Goal: Information Seeking & Learning: Learn about a topic

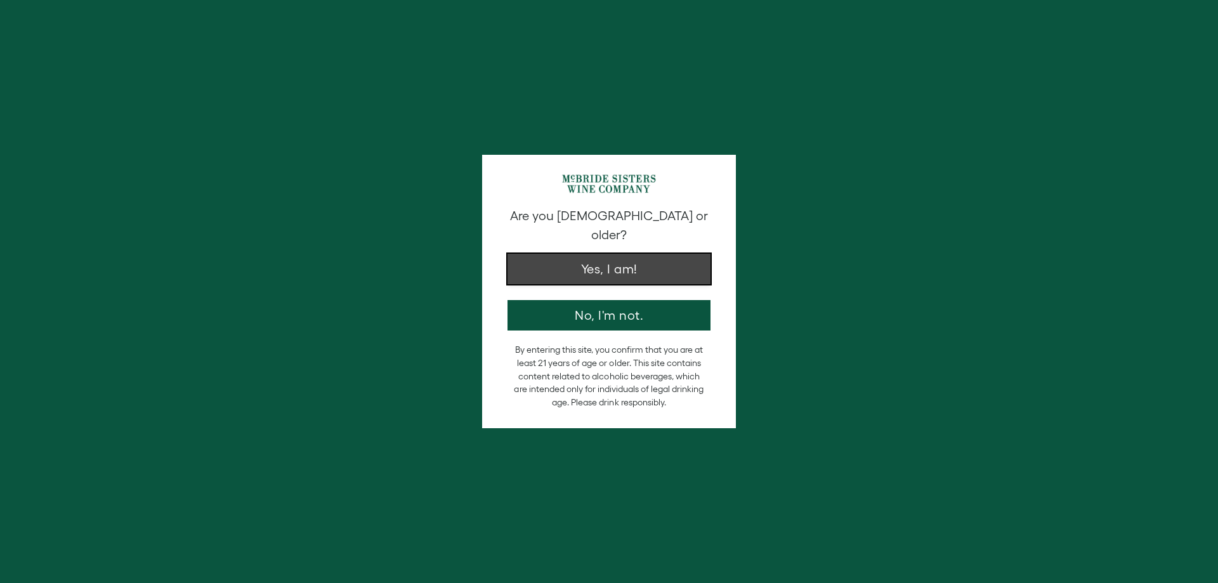
click at [649, 261] on button "Yes, I am!" at bounding box center [609, 269] width 203 height 30
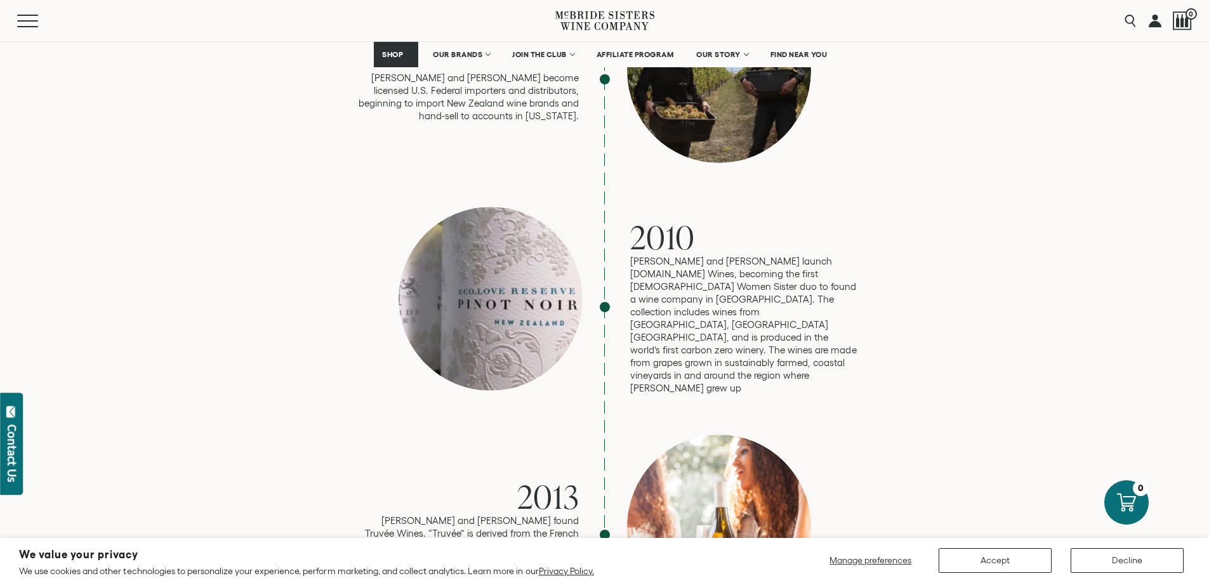
scroll to position [1650, 0]
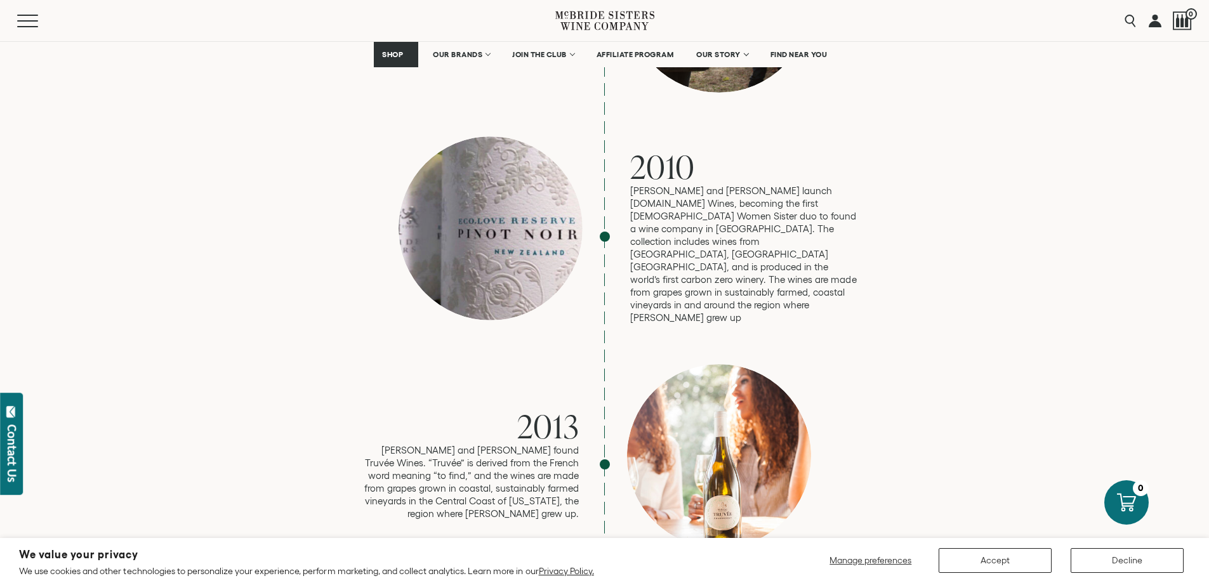
click at [755, 203] on p "Robin and Andréa launch eco.love Wines, becoming the first Black Women Sister d…" at bounding box center [744, 255] width 228 height 140
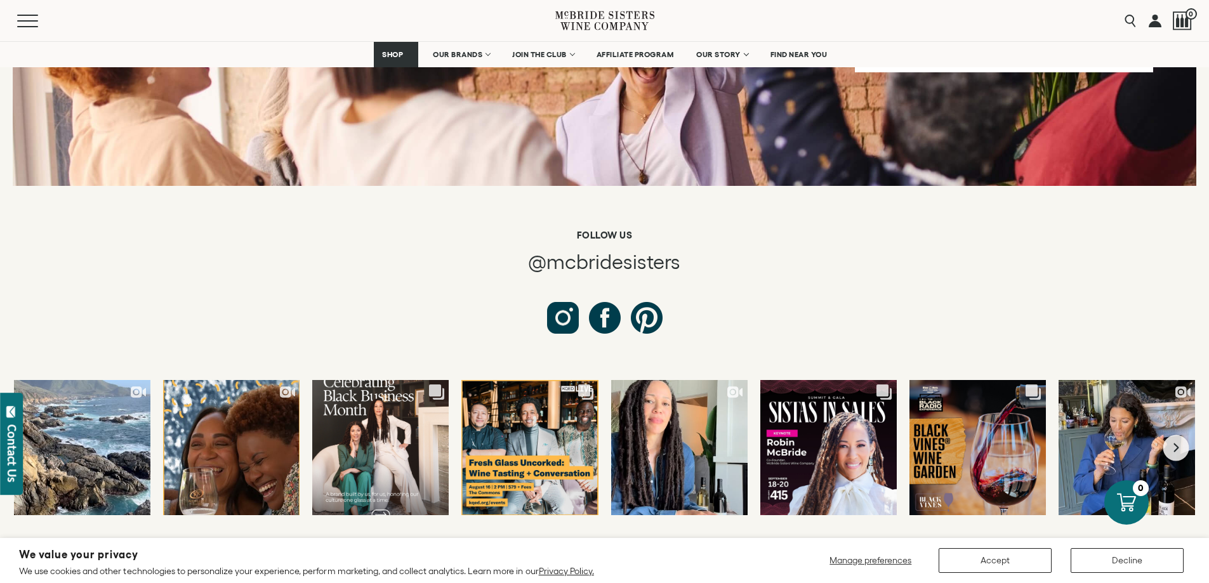
scroll to position [4823, 0]
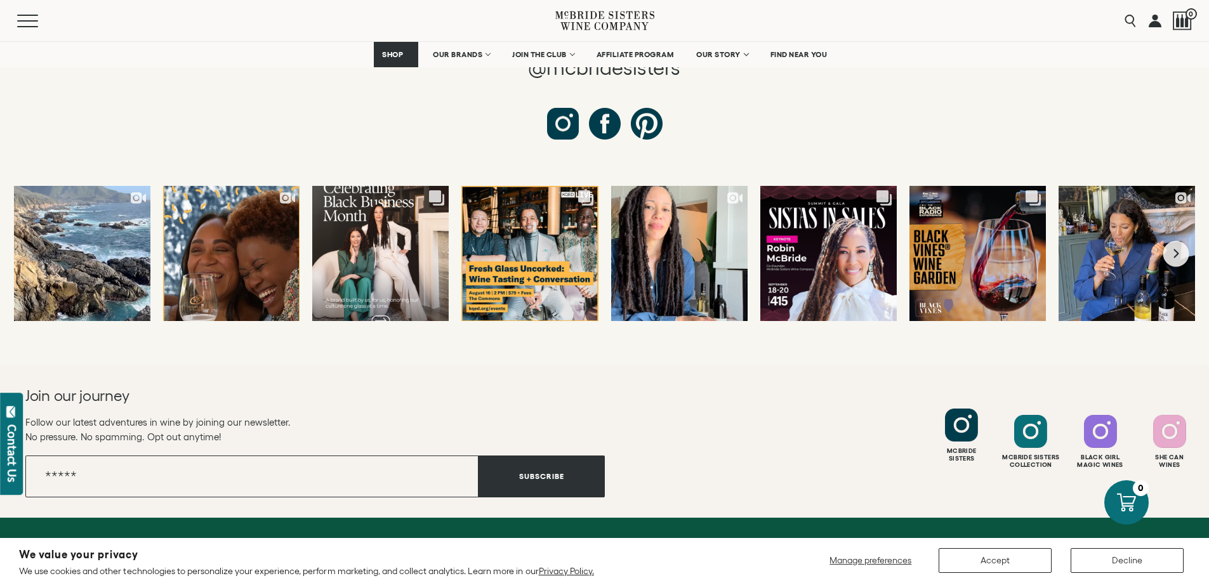
click at [961, 409] on div at bounding box center [961, 425] width 33 height 33
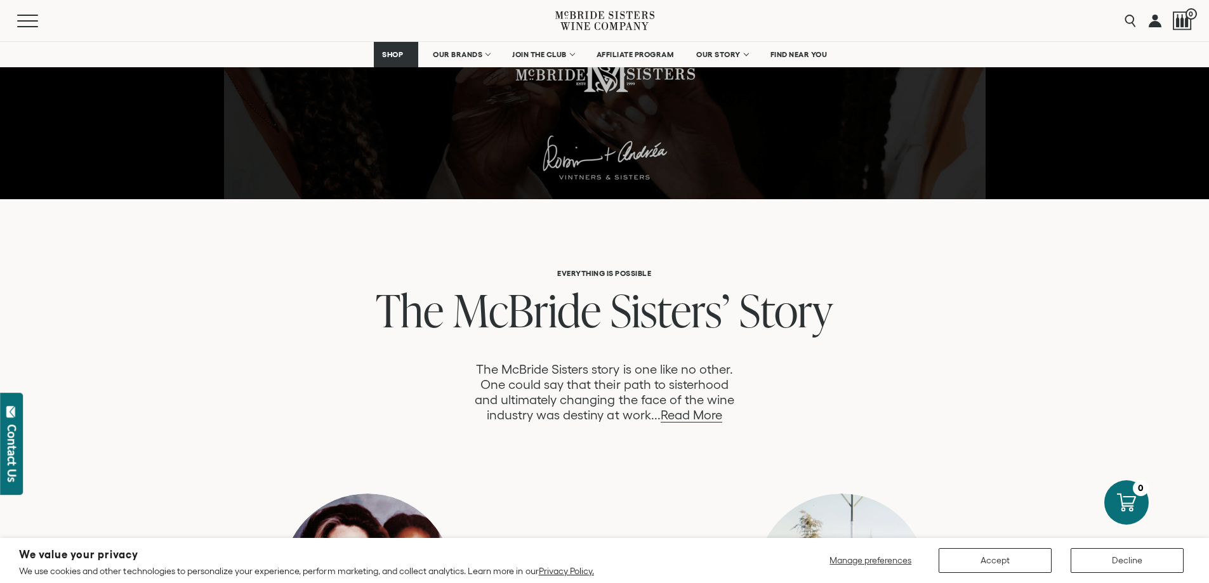
scroll to position [444, 0]
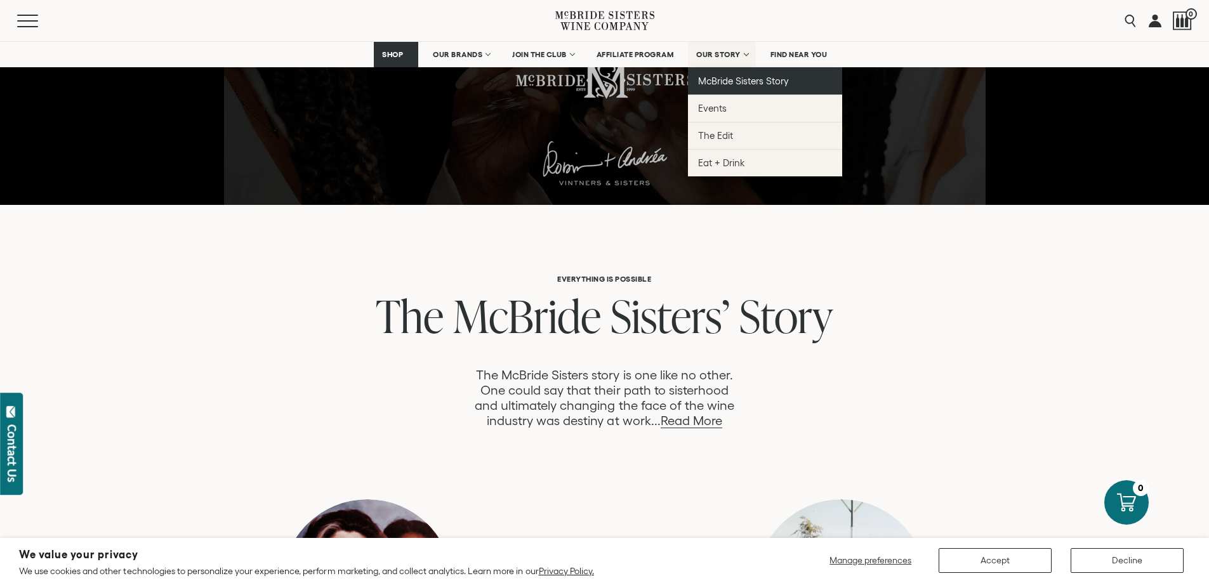
click at [741, 76] on span "McBride Sisters Story" at bounding box center [743, 81] width 91 height 11
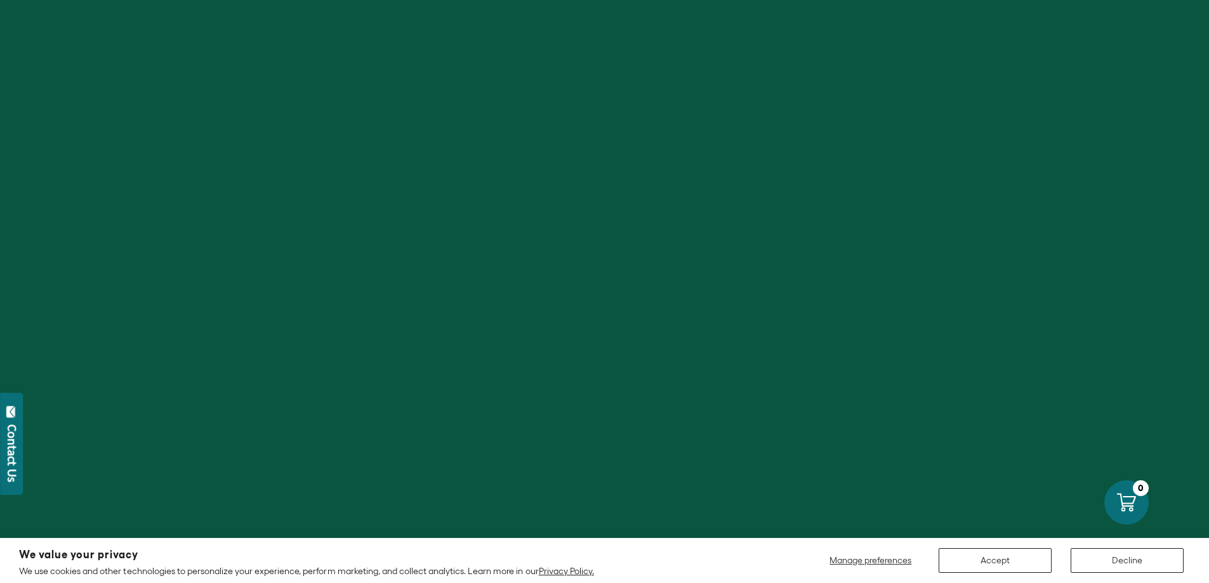
click at [741, 76] on div at bounding box center [604, 291] width 1209 height 583
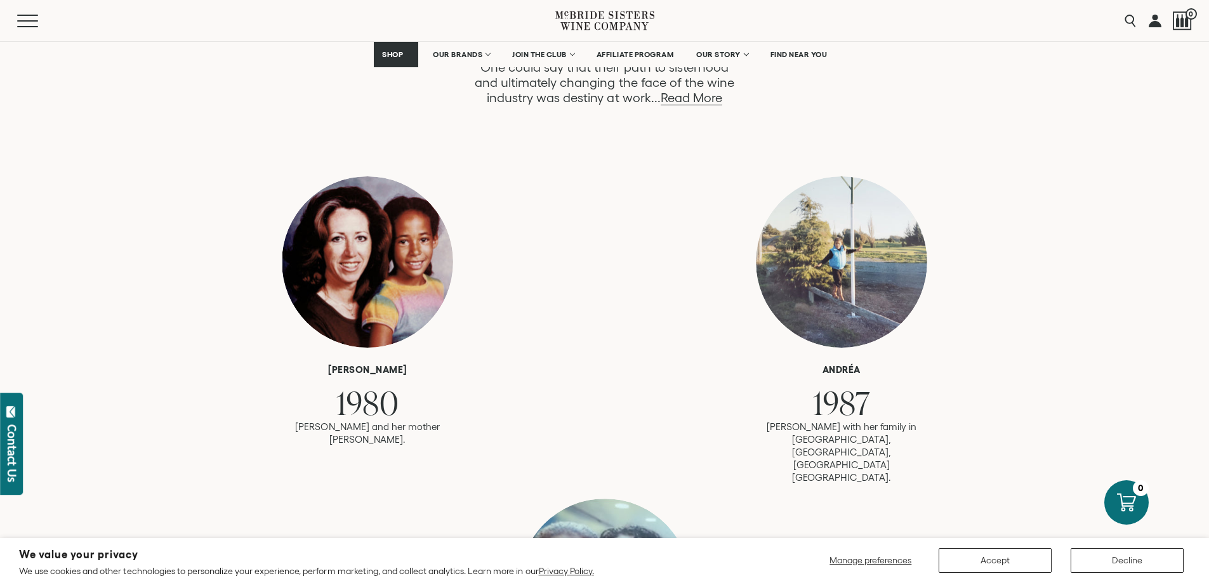
scroll to position [762, 0]
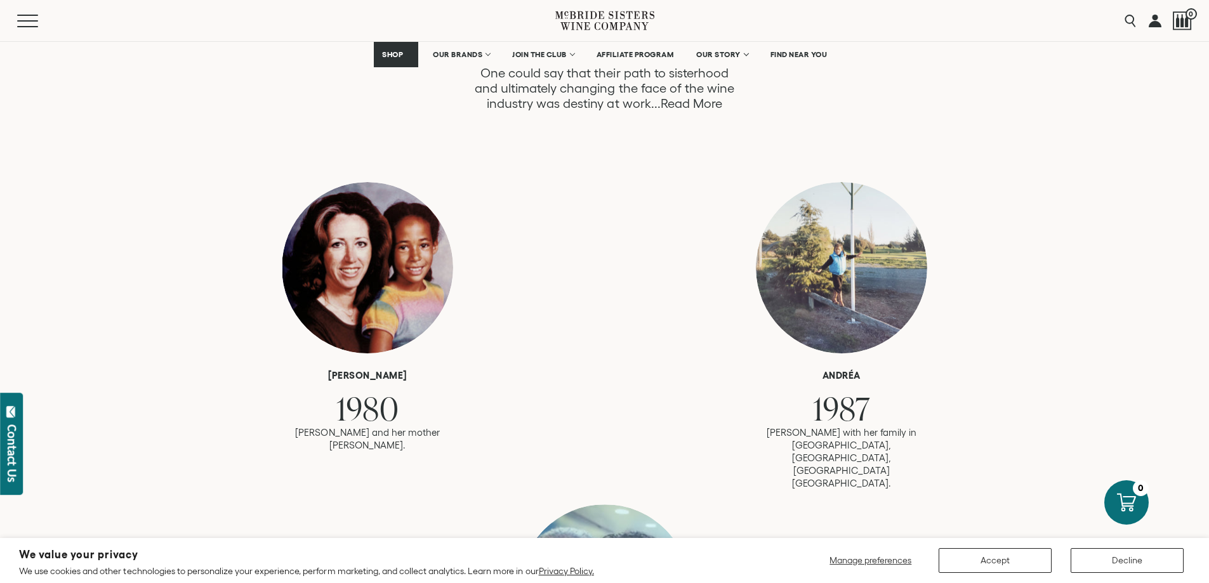
click at [680, 107] on link "Read More" at bounding box center [692, 103] width 62 height 15
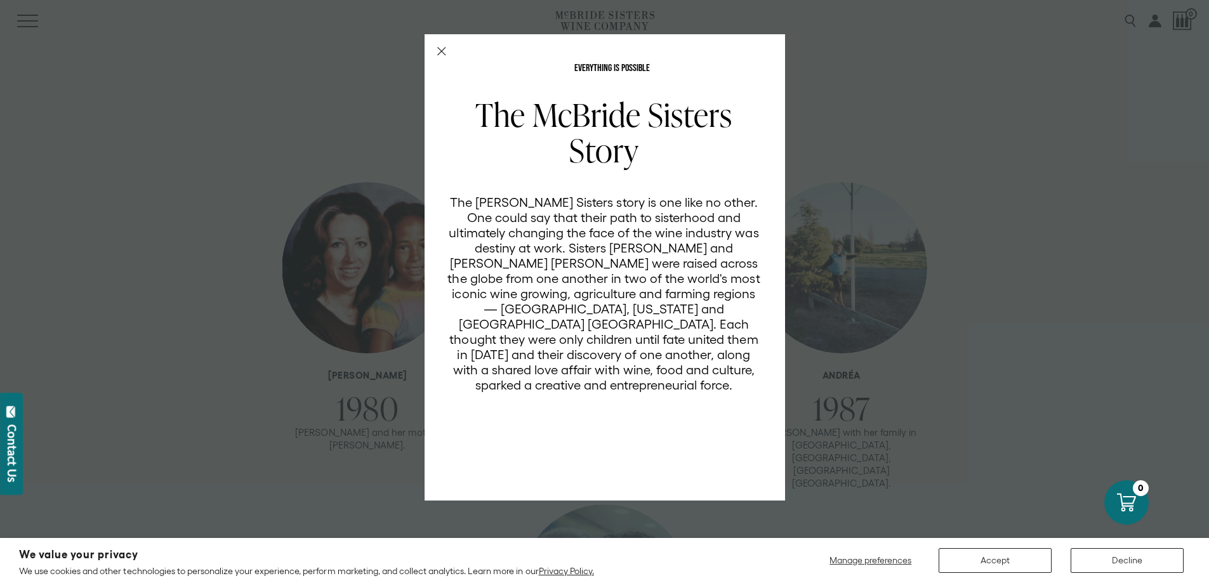
scroll to position [0, 0]
click at [439, 51] on icon "Close Modal" at bounding box center [441, 51] width 9 height 9
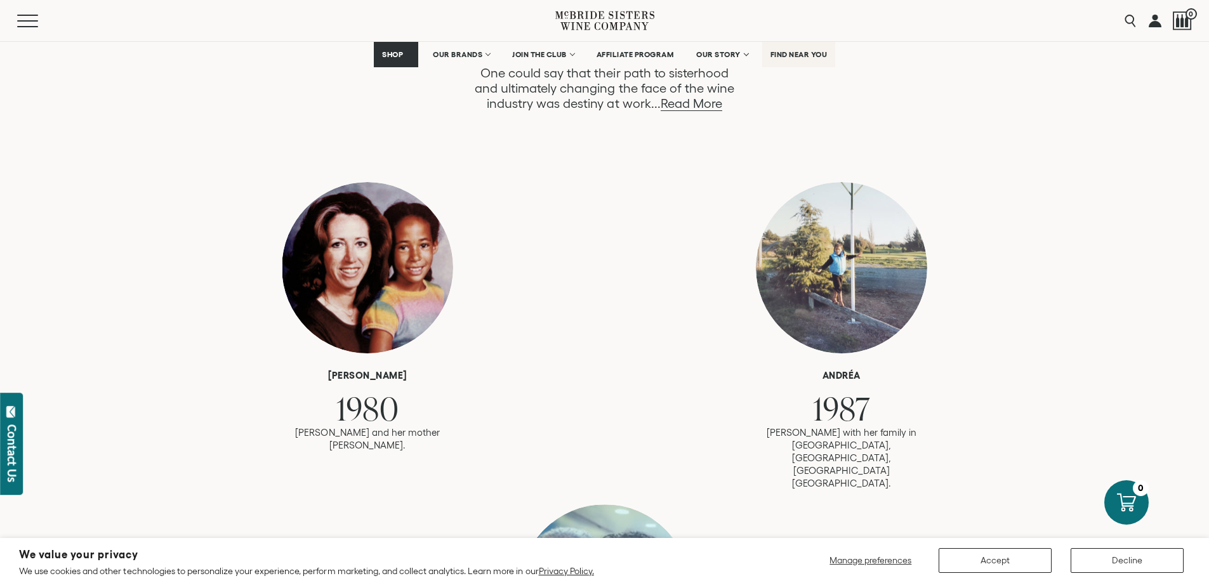
click at [785, 54] on span "FIND NEAR YOU" at bounding box center [798, 54] width 57 height 9
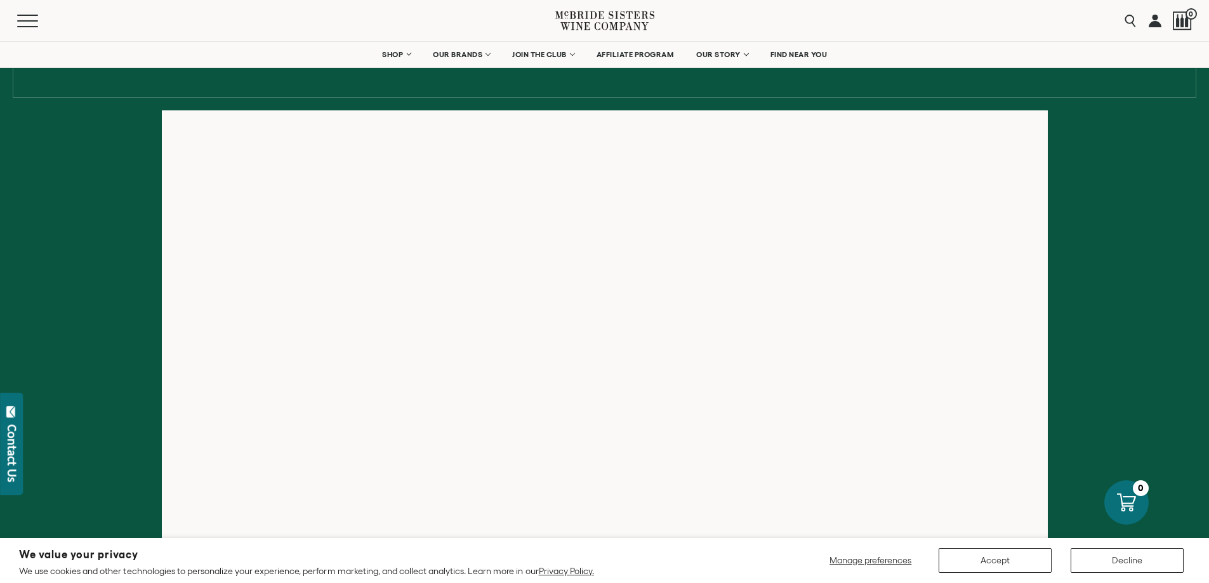
scroll to position [317, 0]
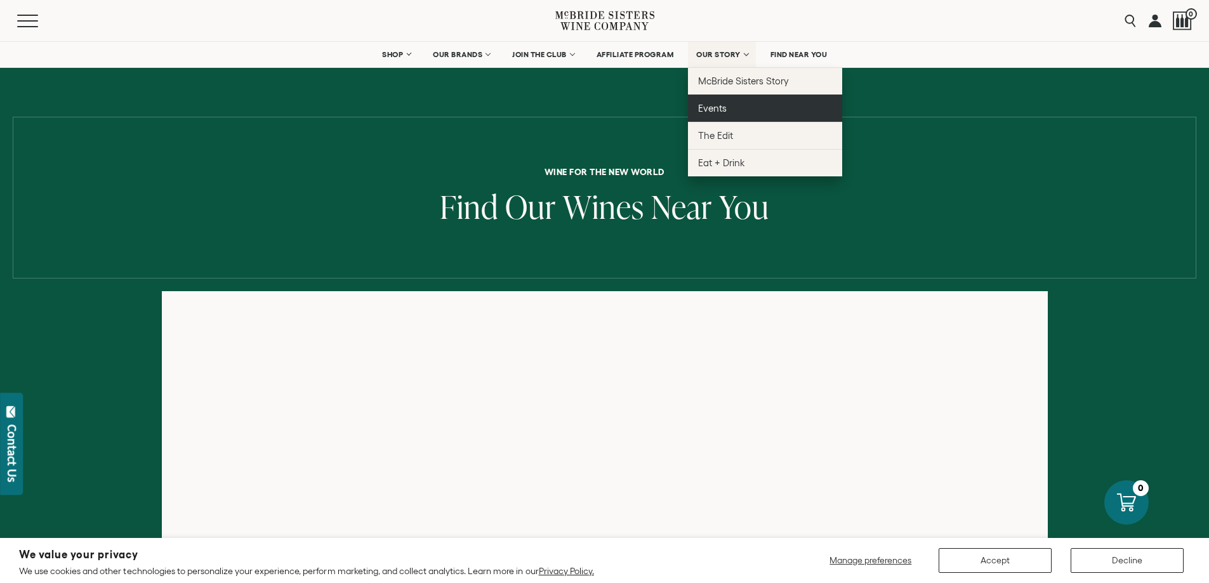
click at [731, 105] on link "Events" at bounding box center [765, 108] width 154 height 27
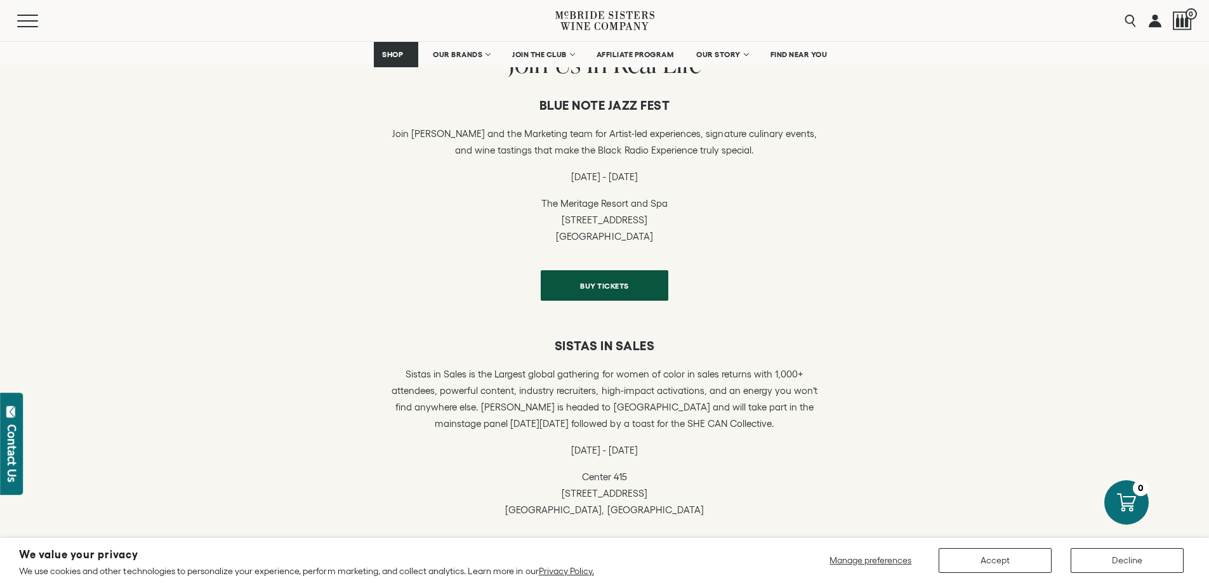
scroll to position [254, 0]
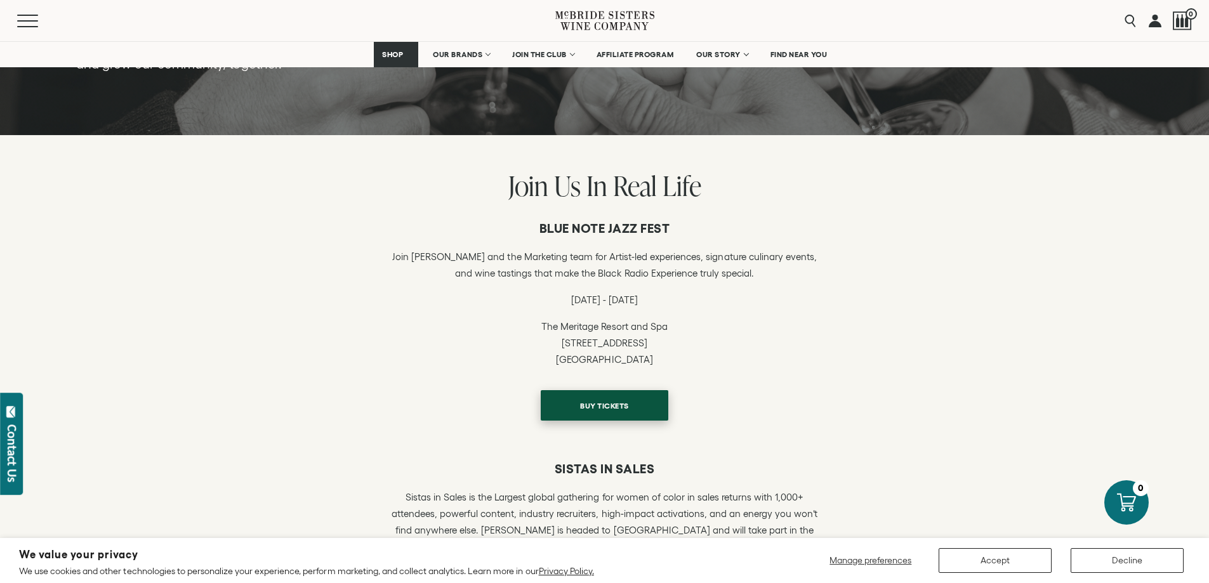
click at [614, 409] on span "BUY TICKETS" at bounding box center [604, 405] width 93 height 25
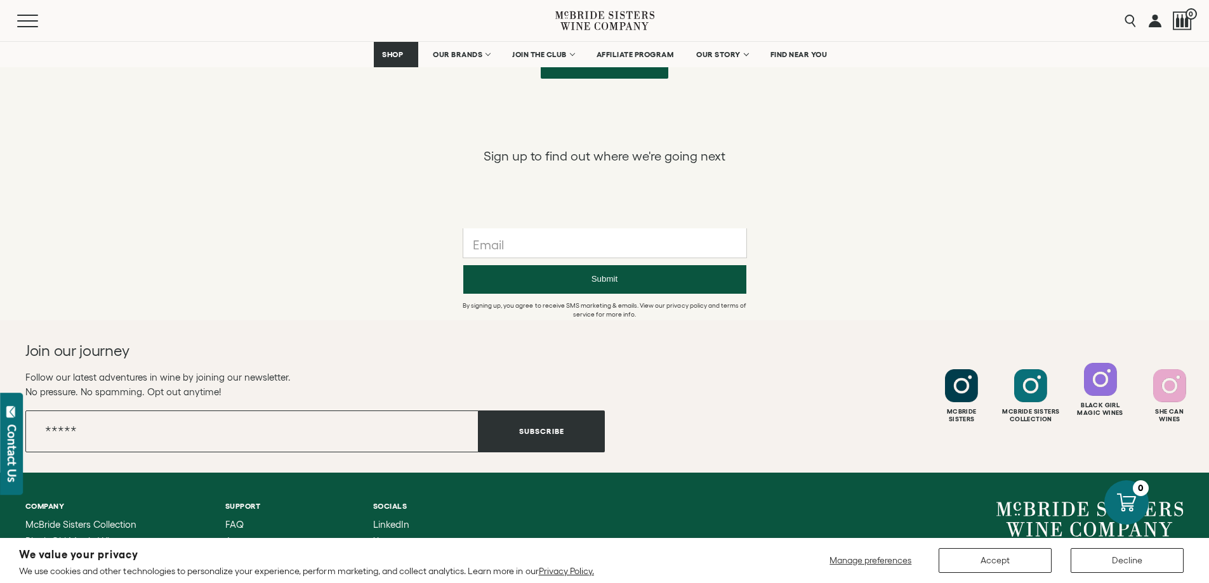
scroll to position [1071, 0]
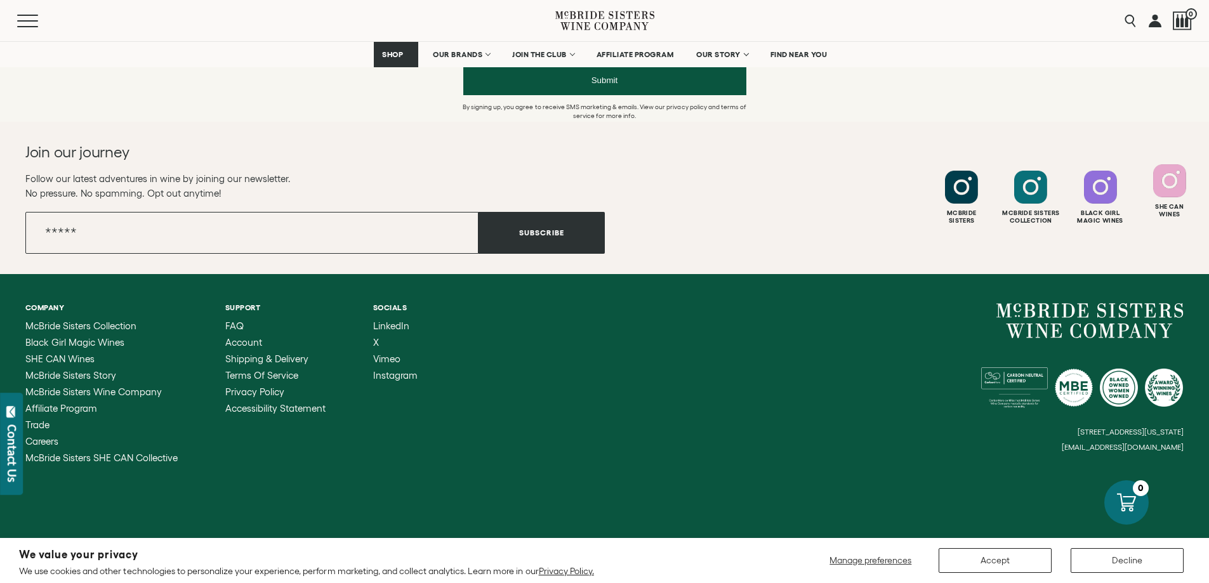
click at [1171, 192] on div at bounding box center [1169, 180] width 33 height 33
click at [76, 235] on input "Email" at bounding box center [251, 233] width 453 height 42
type input "**********"
click at [532, 239] on button "Subscribe" at bounding box center [541, 233] width 126 height 42
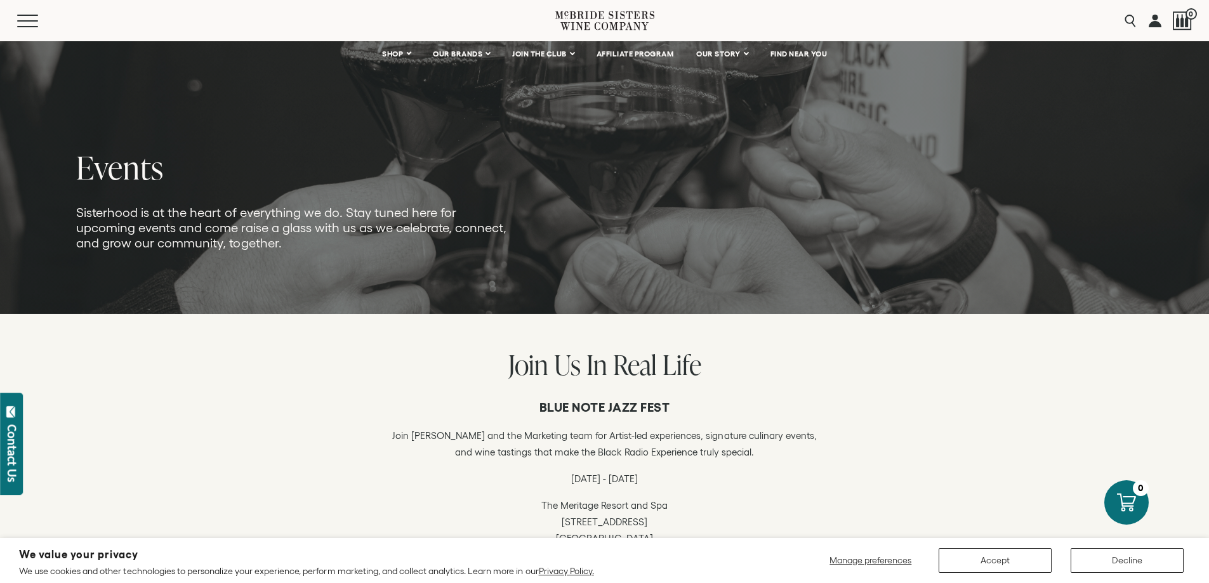
scroll to position [0, 0]
